Goal: Information Seeking & Learning: Learn about a topic

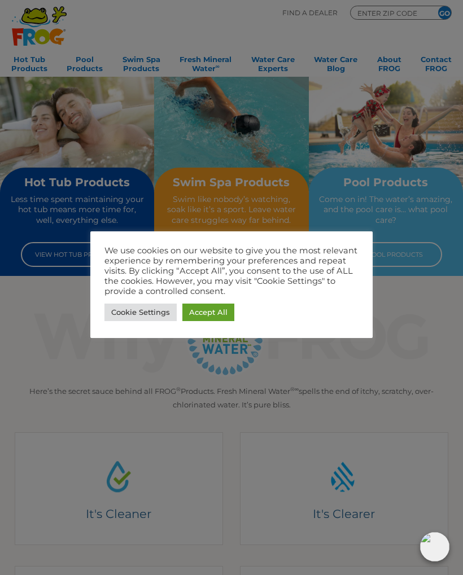
click at [221, 311] on link "Accept All" at bounding box center [208, 312] width 52 height 17
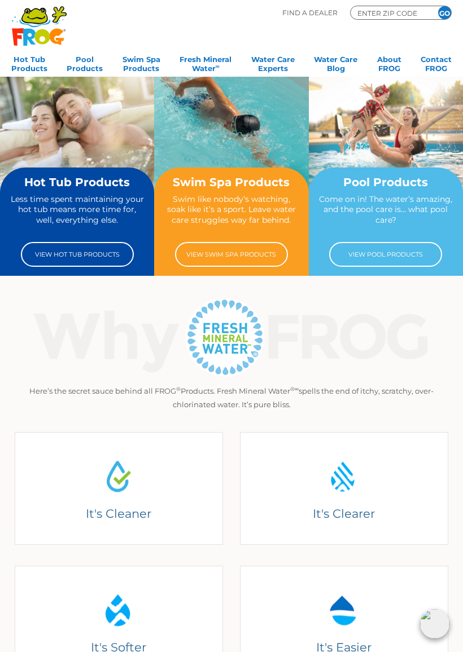
click at [99, 256] on link "View Hot Tub Products" at bounding box center [77, 254] width 113 height 25
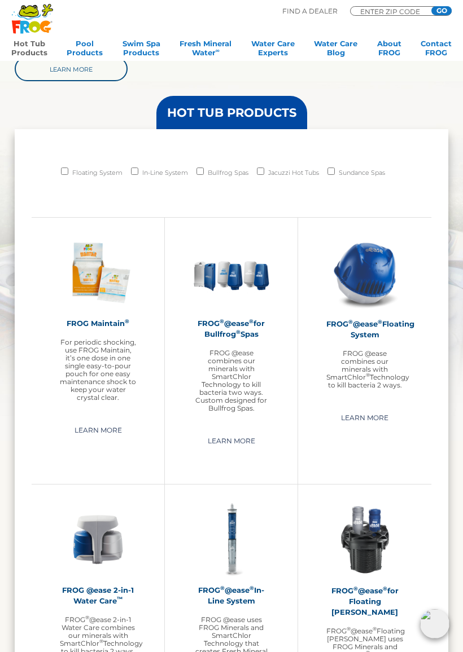
scroll to position [708, 0]
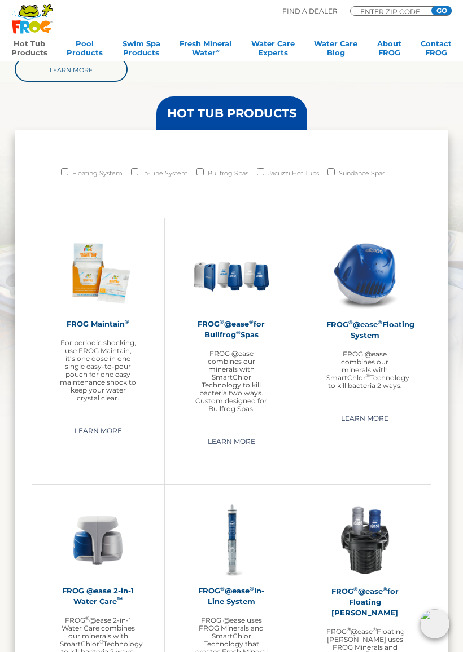
click at [239, 282] on img at bounding box center [231, 273] width 76 height 76
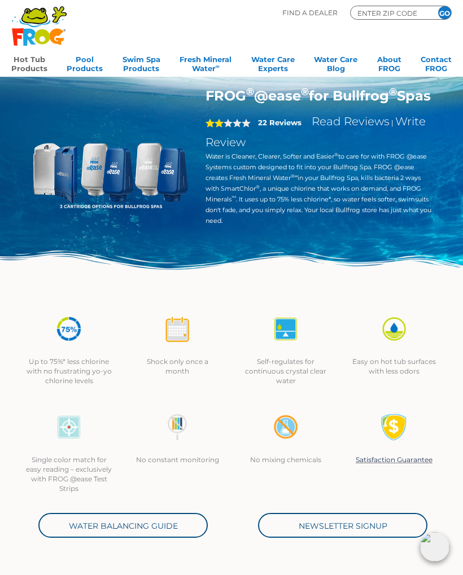
click at [323, 128] on link "Read Reviews" at bounding box center [350, 122] width 78 height 14
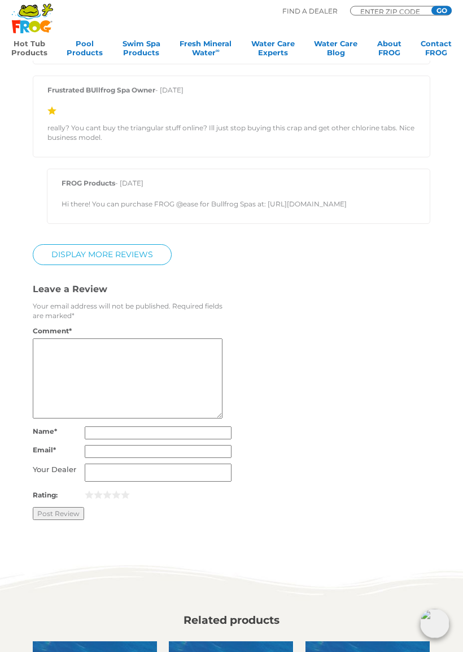
scroll to position [2133, 0]
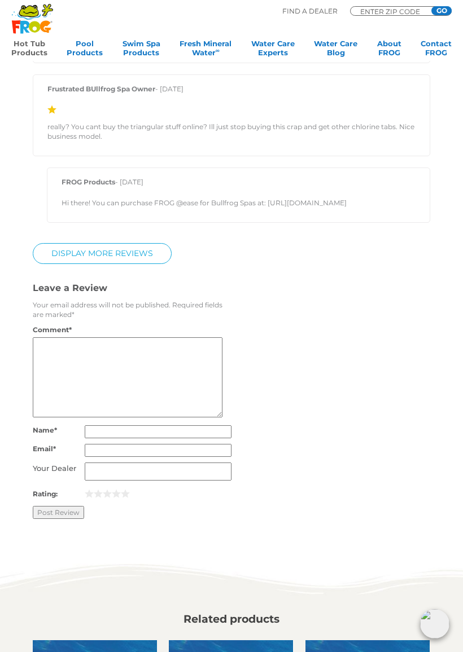
click at [350, 293] on div at bounding box center [330, 287] width 199 height 11
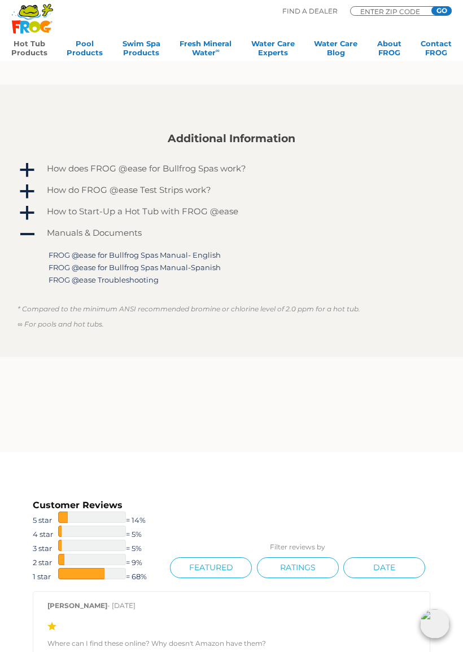
scroll to position [1067, 0]
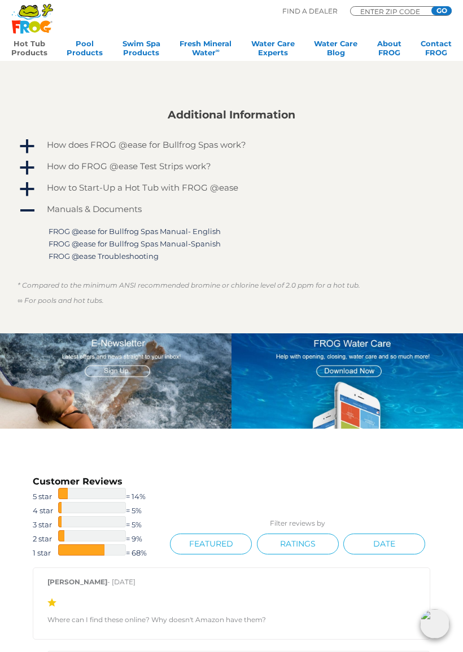
click at [20, 196] on span "a" at bounding box center [27, 189] width 17 height 17
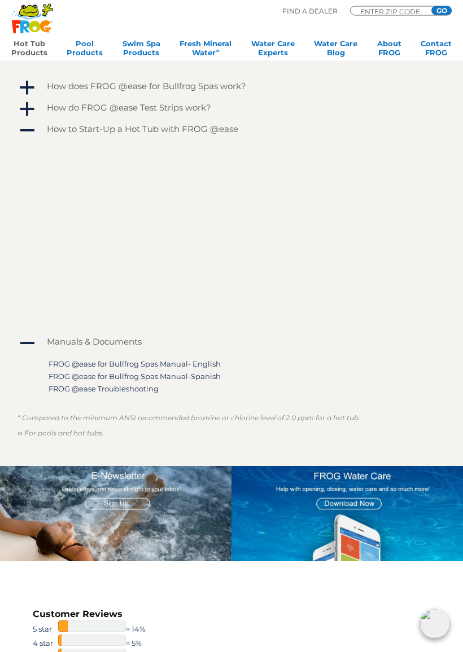
scroll to position [1126, 0]
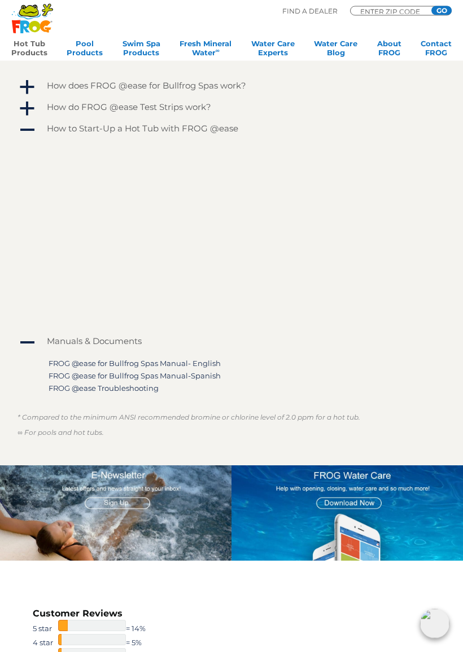
click at [425, 205] on p at bounding box center [240, 235] width 383 height 180
click at [424, 217] on p at bounding box center [240, 235] width 383 height 180
click at [389, 115] on div "How do FROG @ease Test Strips work?" at bounding box center [225, 107] width 363 height 15
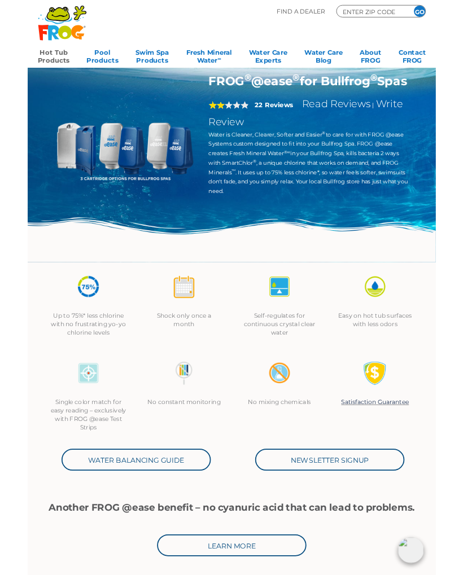
scroll to position [20, 0]
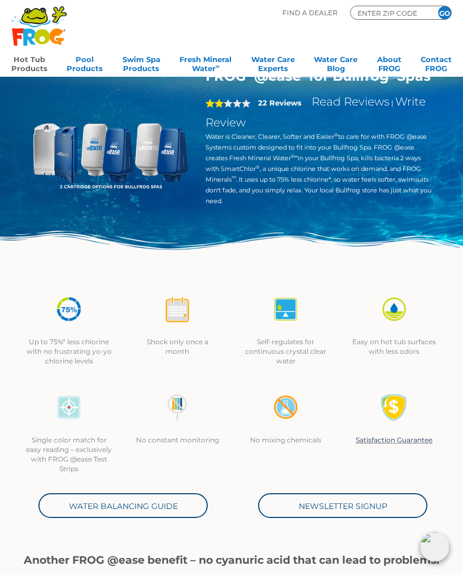
click at [227, 108] on span "2" at bounding box center [227, 103] width 45 height 9
click at [233, 108] on span "2" at bounding box center [227, 103] width 45 height 9
click at [279, 107] on strong "22 Reviews" at bounding box center [279, 102] width 43 height 9
click at [328, 108] on link "Read Reviews" at bounding box center [350, 102] width 78 height 14
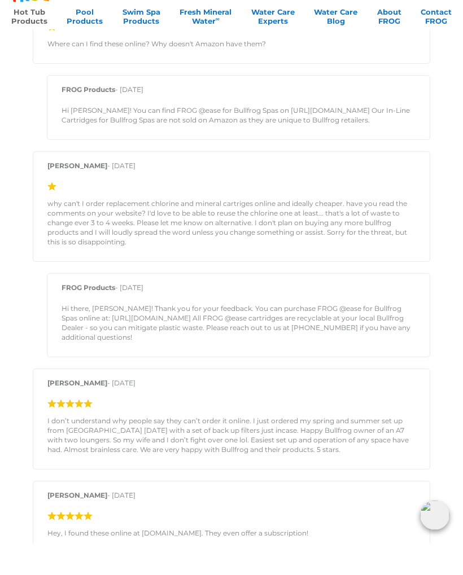
scroll to position [2118, 0]
